Goal: Task Accomplishment & Management: Manage account settings

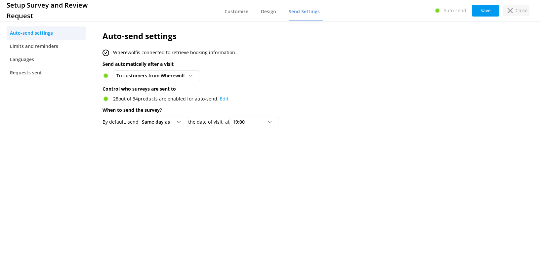
click at [514, 9] on div "Close" at bounding box center [516, 10] width 26 height 11
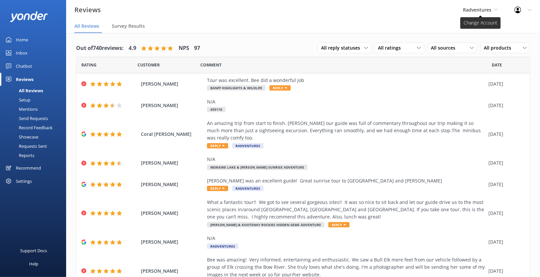
click at [483, 12] on span "Radventures" at bounding box center [477, 10] width 28 height 6
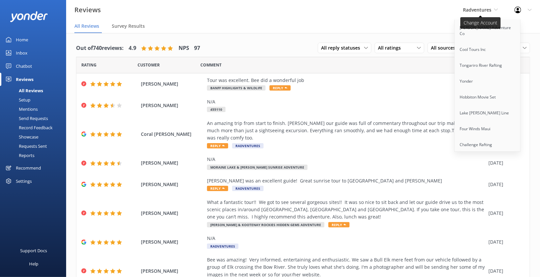
scroll to position [338, 0]
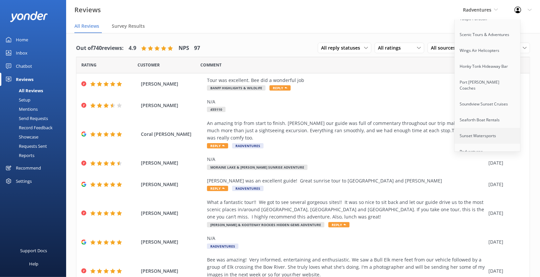
click at [487, 128] on link "Sunset Watersports" at bounding box center [488, 136] width 66 height 16
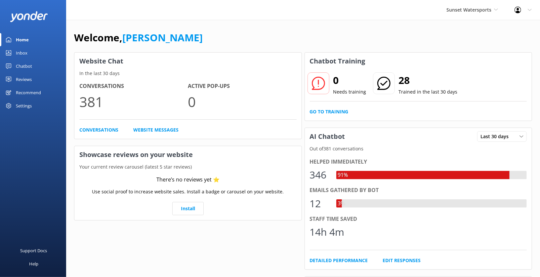
click at [24, 67] on div "Chatbot" at bounding box center [24, 66] width 16 height 13
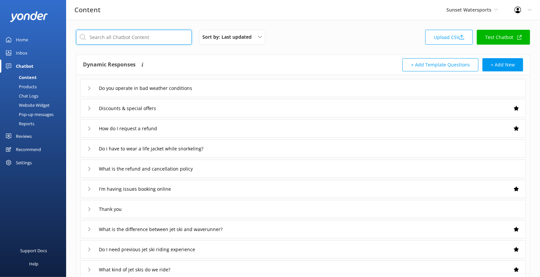
click at [131, 38] on input "text" at bounding box center [134, 37] width 116 height 15
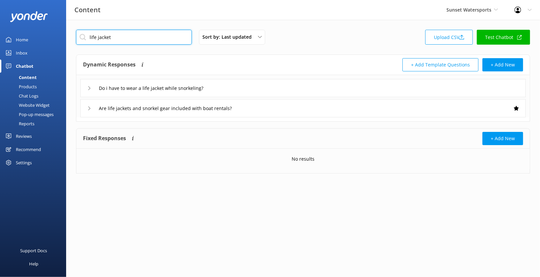
type input "life jacket"
click at [89, 88] on icon at bounding box center [89, 88] width 4 height 4
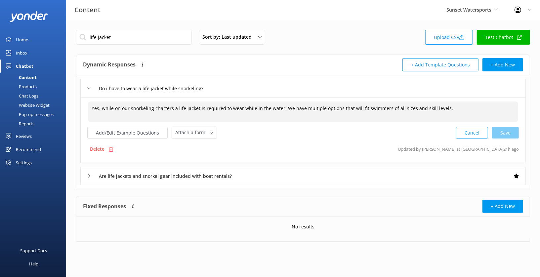
drag, startPoint x: 104, startPoint y: 108, endPoint x: 85, endPoint y: 108, distance: 18.8
click at [85, 108] on div "Yes, while on our snorkeling charters a life jacket is required to wear while i…" at bounding box center [302, 130] width 445 height 66
type textarea "While on our snorkeling charters a life jacket is required to wear while in the…"
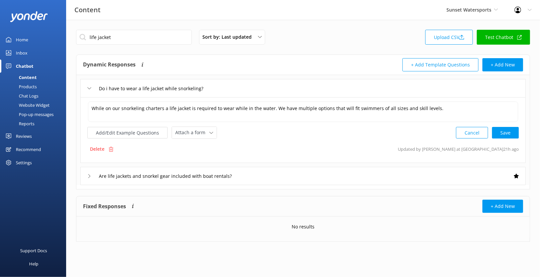
click at [80, 115] on div "While on our snorkeling charters a life jacket is required to wear while in the…" at bounding box center [302, 130] width 445 height 66
click at [127, 133] on button "Add/Edit Example Questions" at bounding box center [127, 133] width 80 height 12
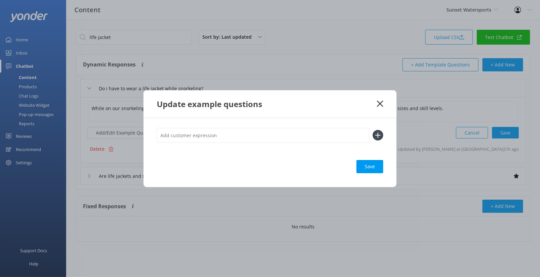
click at [210, 140] on input "text" at bounding box center [263, 135] width 213 height 15
type input "d"
type input "Do I need a life jacket while snorkelling"
click at [373, 130] on button at bounding box center [378, 135] width 11 height 11
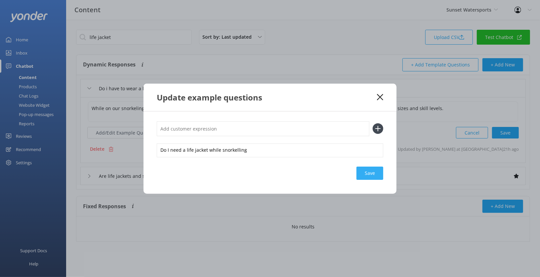
click at [372, 177] on div "Save" at bounding box center [369, 173] width 27 height 13
click at [380, 96] on icon at bounding box center [380, 97] width 6 height 7
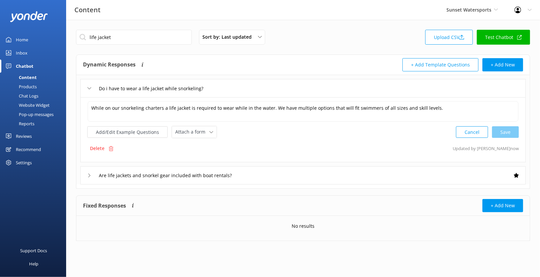
click at [379, 62] on div "+ Add Template Questions + Add New" at bounding box center [413, 64] width 220 height 13
click at [503, 37] on link "Test Chatbot" at bounding box center [503, 37] width 53 height 15
click at [243, 171] on input "Are life jackets and snorkel gear included with boat rentals?" at bounding box center [179, 176] width 169 height 10
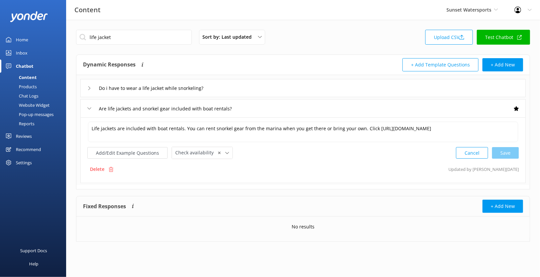
click at [233, 171] on div "Delete Updated by Mikayla 12d ago" at bounding box center [302, 169] width 431 height 13
click at [146, 39] on input "life jacket" at bounding box center [134, 37] width 116 height 15
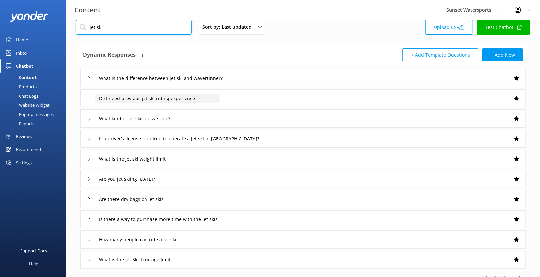
scroll to position [10, 0]
type input "jet ski"
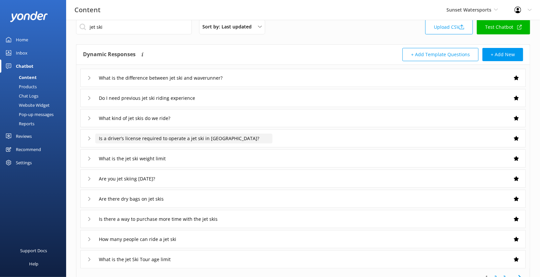
click at [249, 134] on input "Is a driver’s license required to operate a jet ski in Key West?" at bounding box center [183, 139] width 177 height 10
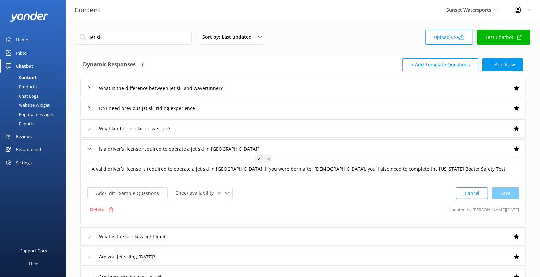
click at [28, 87] on div "Products" at bounding box center [20, 86] width 33 height 9
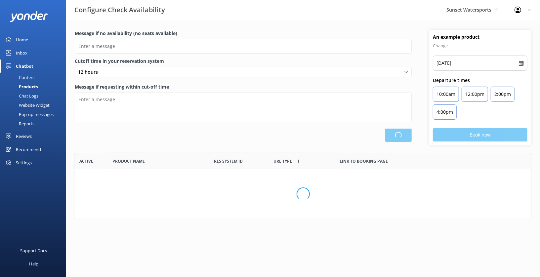
scroll to position [198, 457]
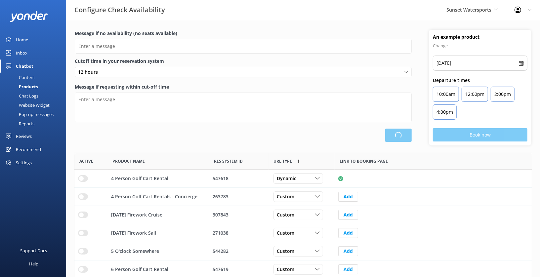
type input "There are no seats available, please check an alternative day"
type textarea "Please contact us to check availability at 305-296-2554"
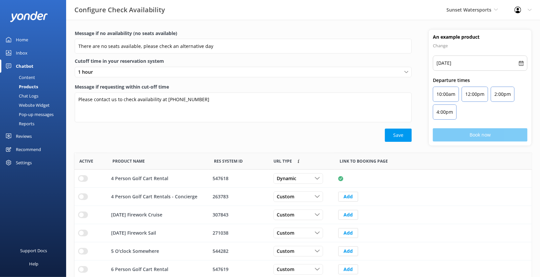
scroll to position [97, 0]
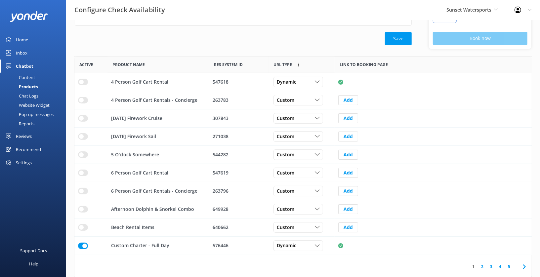
click at [482, 265] on link "2" at bounding box center [482, 266] width 9 height 6
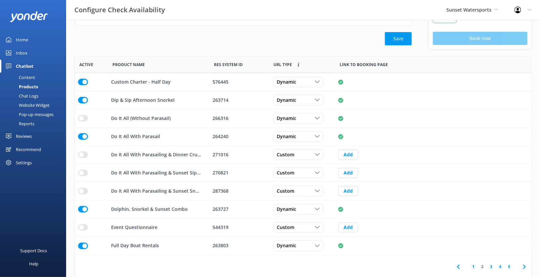
click at [490, 264] on link "3" at bounding box center [491, 266] width 9 height 6
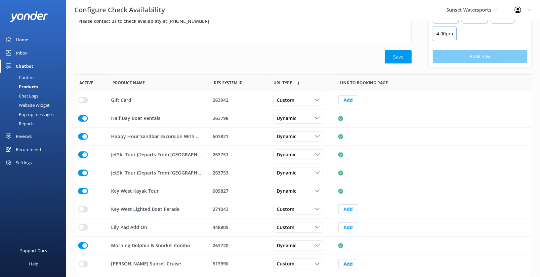
scroll to position [97, 0]
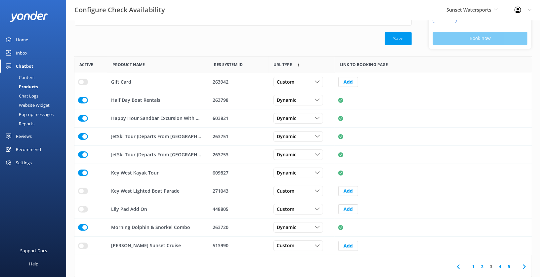
click at [499, 265] on link "4" at bounding box center [500, 266] width 9 height 6
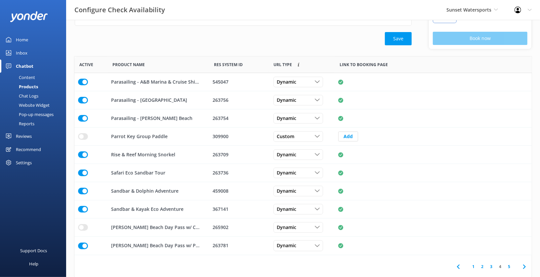
click at [510, 266] on link "5" at bounding box center [508, 266] width 9 height 6
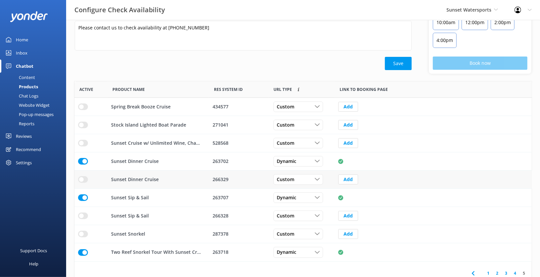
scroll to position [71, 0]
click at [24, 40] on div "Home" at bounding box center [22, 39] width 12 height 13
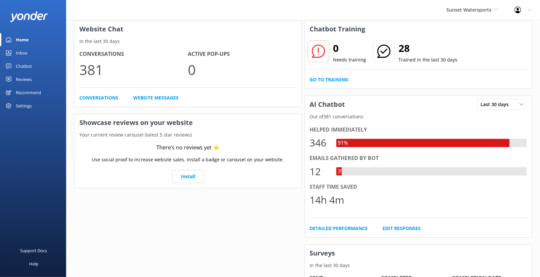
scroll to position [28, 0]
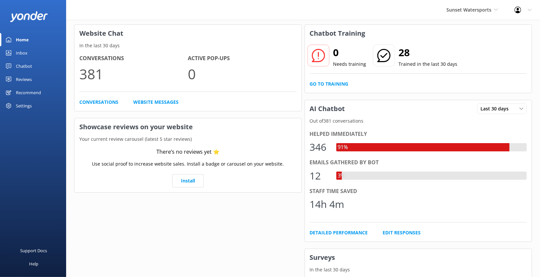
click at [29, 53] on link "Inbox" at bounding box center [33, 52] width 66 height 13
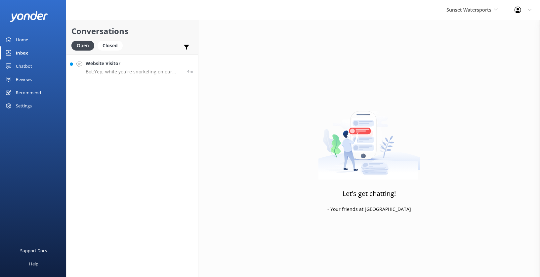
click at [134, 69] on p "Bot: Yep, while you're snorkeling on our charters, wearing a life jacket is a m…" at bounding box center [134, 72] width 97 height 6
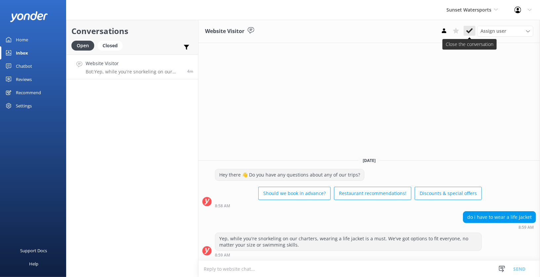
click at [469, 31] on icon at bounding box center [469, 30] width 7 height 7
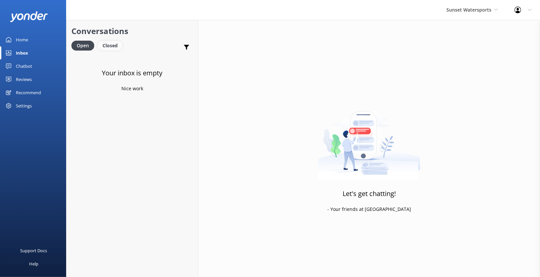
click at [114, 45] on div "Closed" at bounding box center [110, 46] width 25 height 10
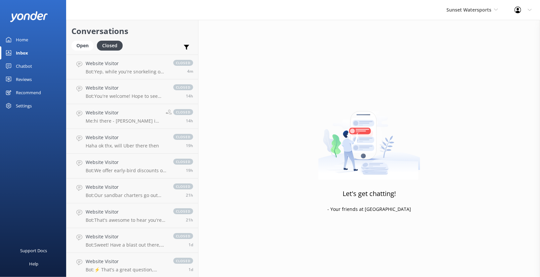
click at [42, 102] on div "Settings" at bounding box center [33, 105] width 66 height 13
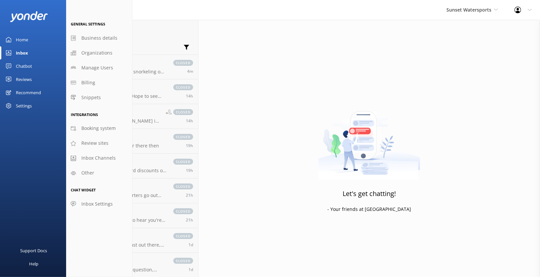
click at [527, 9] on div "Profile Settings Logout" at bounding box center [523, 10] width 34 height 20
click at [512, 25] on link "Profile Settings" at bounding box center [507, 28] width 66 height 17
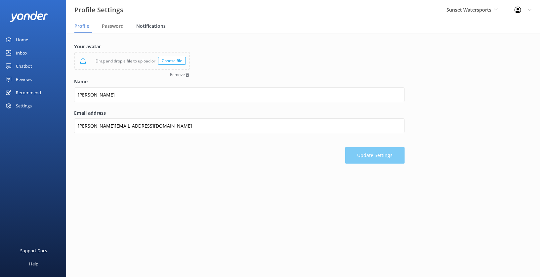
click at [145, 26] on span "Notifications" at bounding box center [150, 26] width 29 height 7
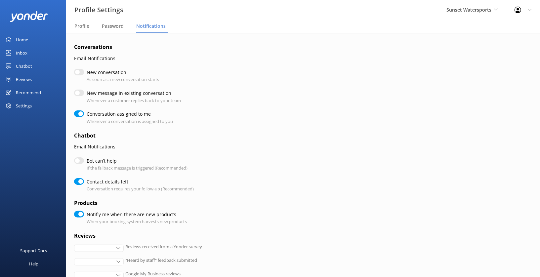
checkbox input "true"
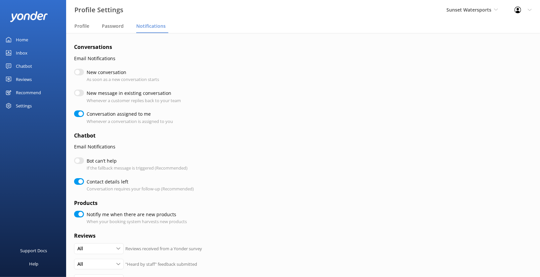
checkbox input "true"
click at [482, 12] on span "Sunset Watersports" at bounding box center [468, 10] width 45 height 6
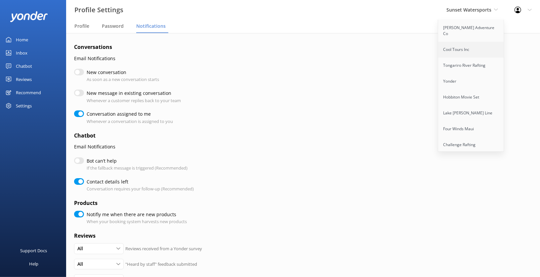
scroll to position [551, 0]
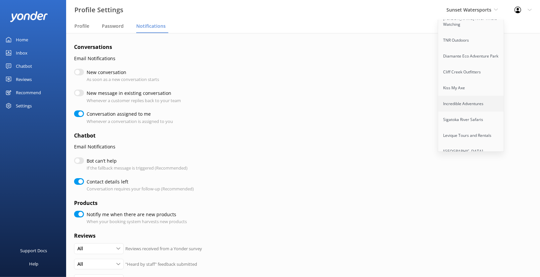
click at [476, 96] on link "Incredible Adventures" at bounding box center [471, 104] width 66 height 16
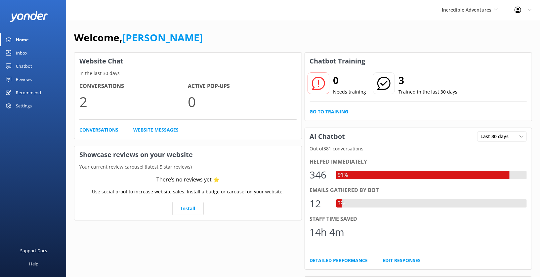
click at [26, 66] on div "Chatbot" at bounding box center [24, 66] width 16 height 13
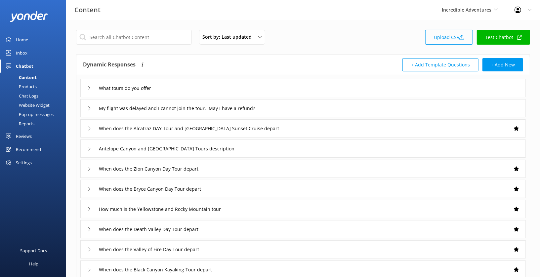
click at [448, 40] on link "Upload CSV" at bounding box center [449, 37] width 48 height 15
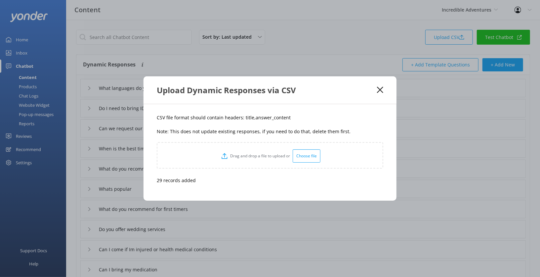
click at [381, 86] on div "Upload Dynamic Responses via CSV" at bounding box center [269, 89] width 253 height 27
click at [384, 85] on div "Upload Dynamic Responses via CSV" at bounding box center [269, 89] width 253 height 27
click at [381, 90] on icon at bounding box center [380, 90] width 6 height 7
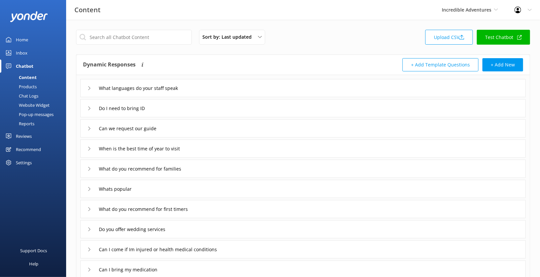
click at [507, 37] on link "Test Chatbot" at bounding box center [503, 37] width 53 height 15
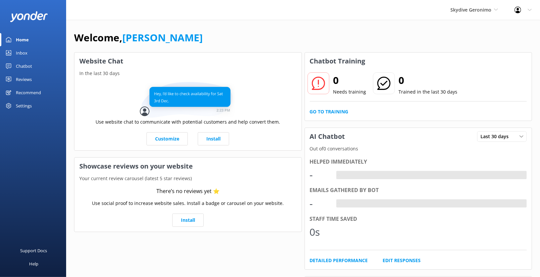
click at [29, 63] on div "Chatbot" at bounding box center [24, 66] width 16 height 13
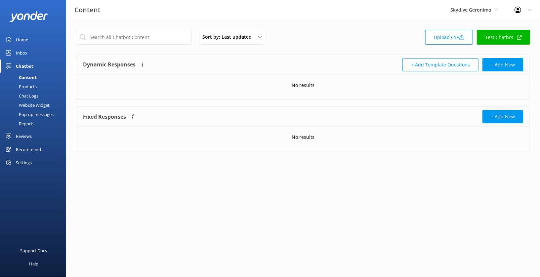
click at [37, 105] on div "Website Widget" at bounding box center [27, 104] width 46 height 9
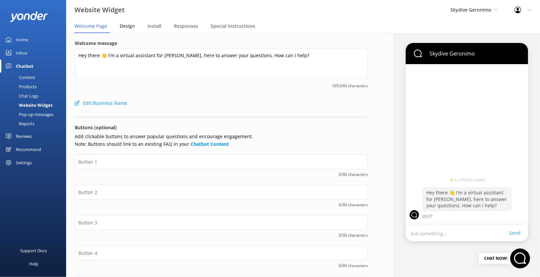
click at [127, 27] on span "Design" at bounding box center [127, 26] width 15 height 7
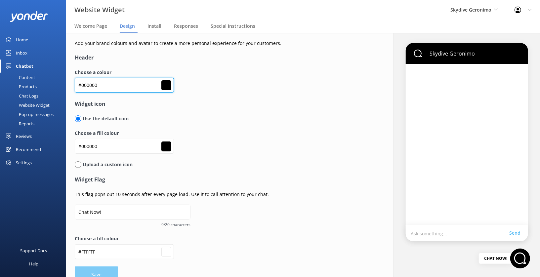
drag, startPoint x: 117, startPoint y: 91, endPoint x: 73, endPoint y: 85, distance: 44.0
click at [73, 85] on div "Add your brand colours and avatar to create a more personal experience for your…" at bounding box center [221, 161] width 310 height 257
paste input "4256a"
type input "#04256a"
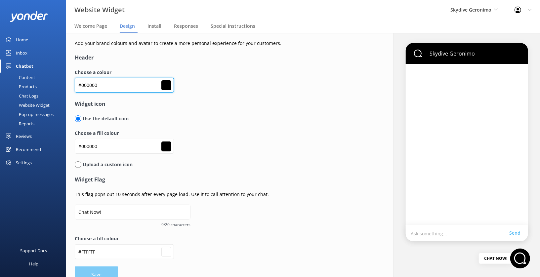
type input "#ffffff"
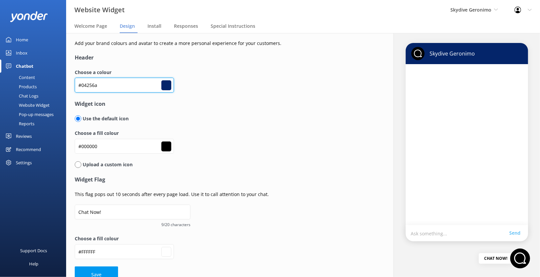
scroll to position [12, 0]
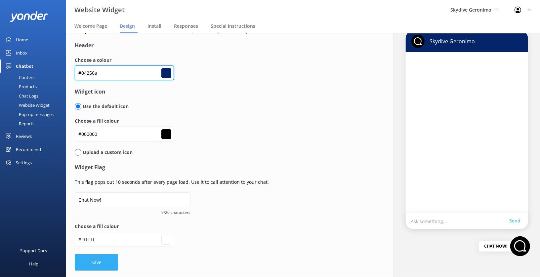
type input "#04256a"
click at [103, 264] on button "Save" at bounding box center [96, 262] width 43 height 17
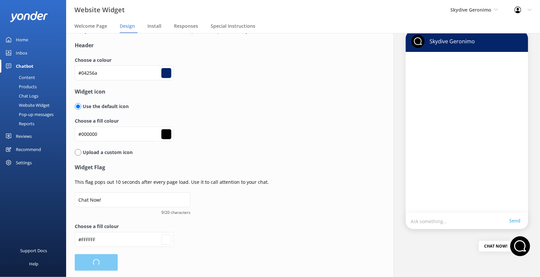
type input "#ffffff"
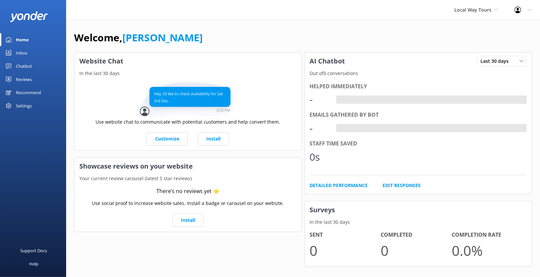
click at [29, 64] on div "Chatbot" at bounding box center [24, 66] width 16 height 13
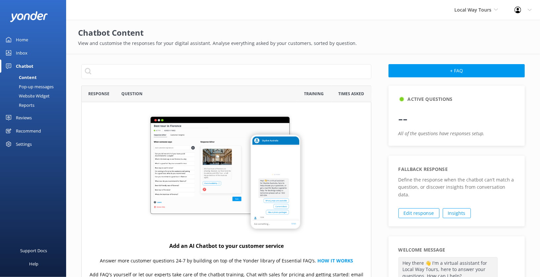
scroll to position [231, 290]
click at [40, 95] on div "Website Widget" at bounding box center [27, 95] width 46 height 9
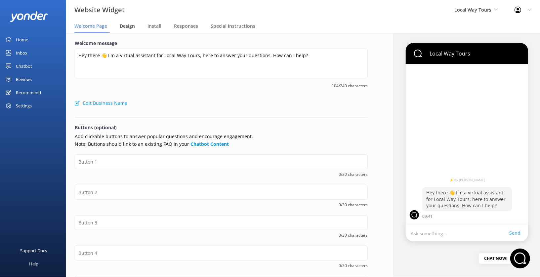
click at [128, 26] on span "Design" at bounding box center [127, 26] width 15 height 7
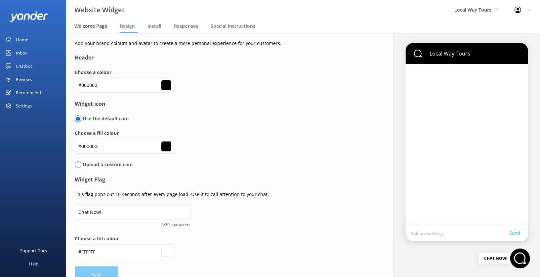
click at [91, 28] on span "Welcome Page" at bounding box center [90, 26] width 33 height 7
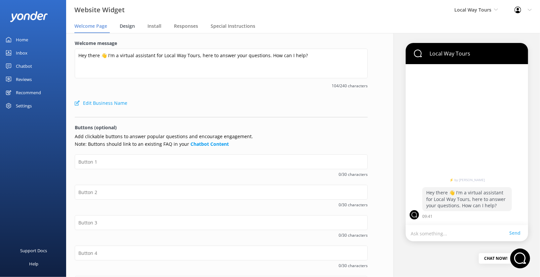
click at [133, 28] on span "Design" at bounding box center [127, 26] width 15 height 7
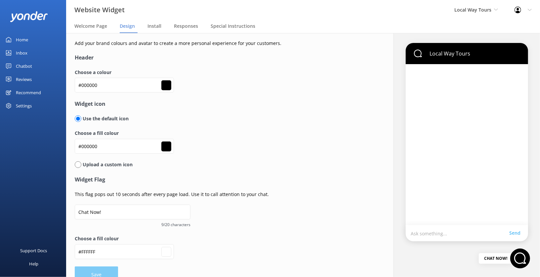
type input "#ffffff"
drag, startPoint x: 123, startPoint y: 149, endPoint x: 61, endPoint y: 149, distance: 62.5
click at [61, 149] on div "Website Widget Local Way Tours Kendall's Adventure Co Cool Tours Inc Tongariro …" at bounding box center [270, 155] width 540 height 244
paste input "120c12"
type input "#120c12"
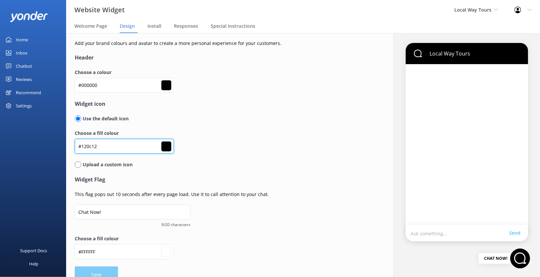
type input "#120c12"
type input "#ffffff"
type input "#120c12"
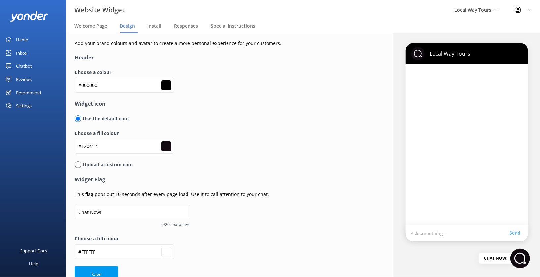
click at [295, 102] on h4 "Widget icon" at bounding box center [221, 104] width 293 height 9
type input "#ffffff"
drag, startPoint x: 113, startPoint y: 85, endPoint x: 74, endPoint y: 85, distance: 39.3
click at [74, 85] on div "Add your brand colours and avatar to create a more personal experience for your…" at bounding box center [221, 161] width 310 height 257
paste input "f0852"
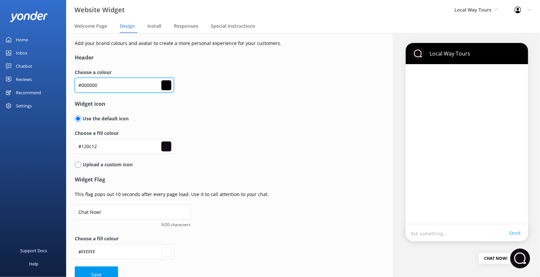
type input "#f08520"
type input "#ffffff"
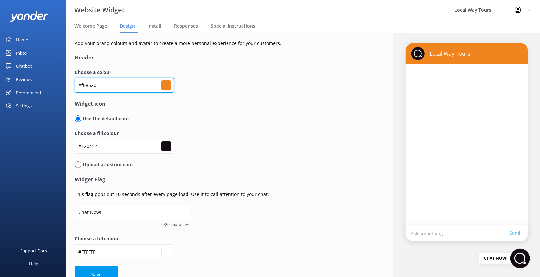
scroll to position [12, 0]
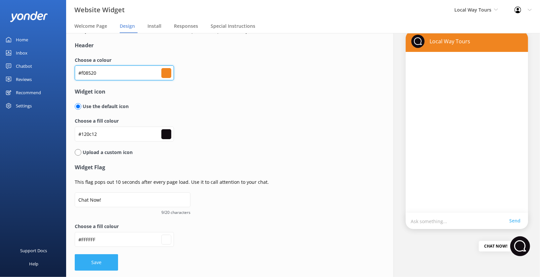
type input "#f08520"
click at [104, 267] on button "Save" at bounding box center [96, 262] width 43 height 17
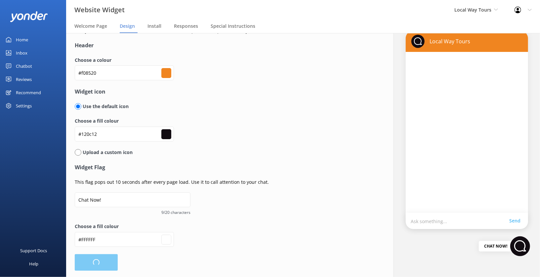
type input "#ffffff"
